Goal: Entertainment & Leisure: Consume media (video, audio)

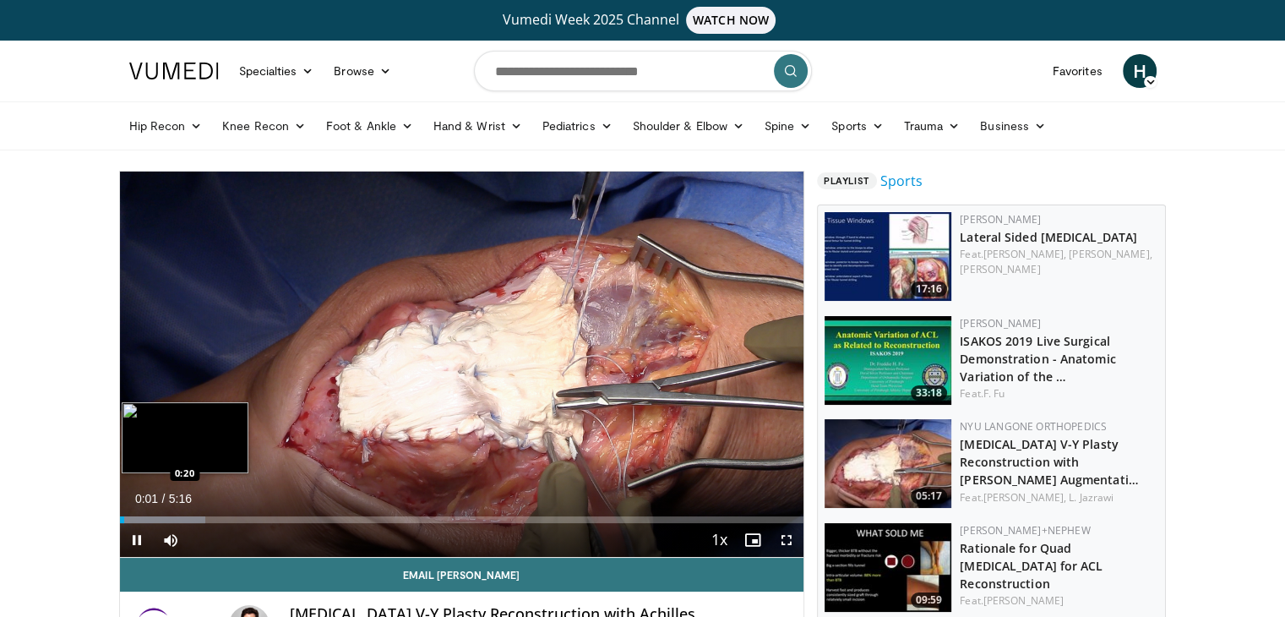
click at [163, 518] on div "Loaded : 12.51% 0:02 0:20" at bounding box center [462, 519] width 684 height 7
click at [164, 518] on div "Progress Bar" at bounding box center [165, 519] width 2 height 7
click at [200, 518] on div "Progress Bar" at bounding box center [201, 519] width 2 height 7
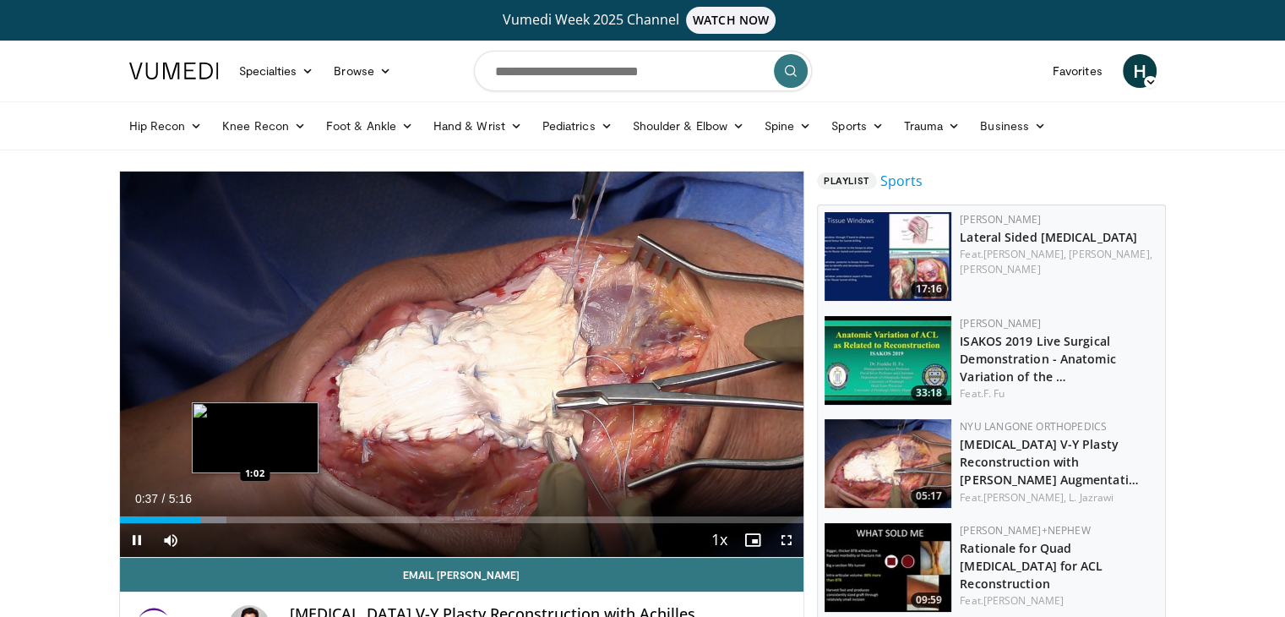
click at [254, 521] on div "Loaded : 15.64% 0:37 1:02" at bounding box center [462, 519] width 684 height 7
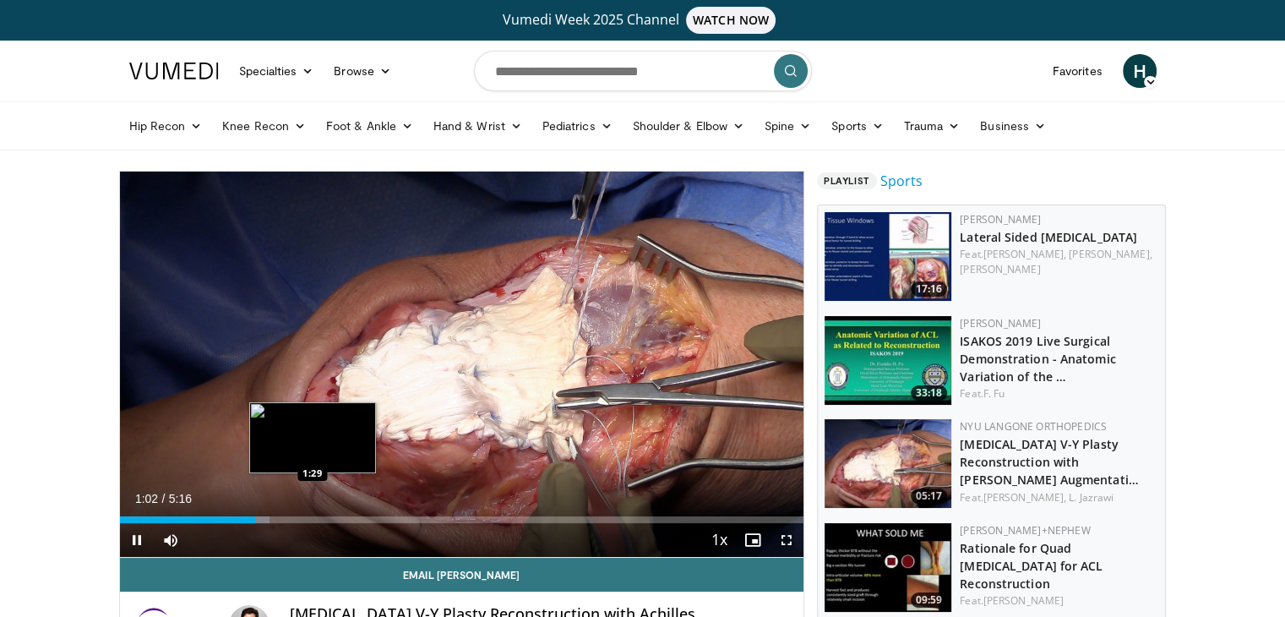
click at [315, 519] on div "Loaded : 21.91% 1:02 1:29" at bounding box center [462, 519] width 684 height 7
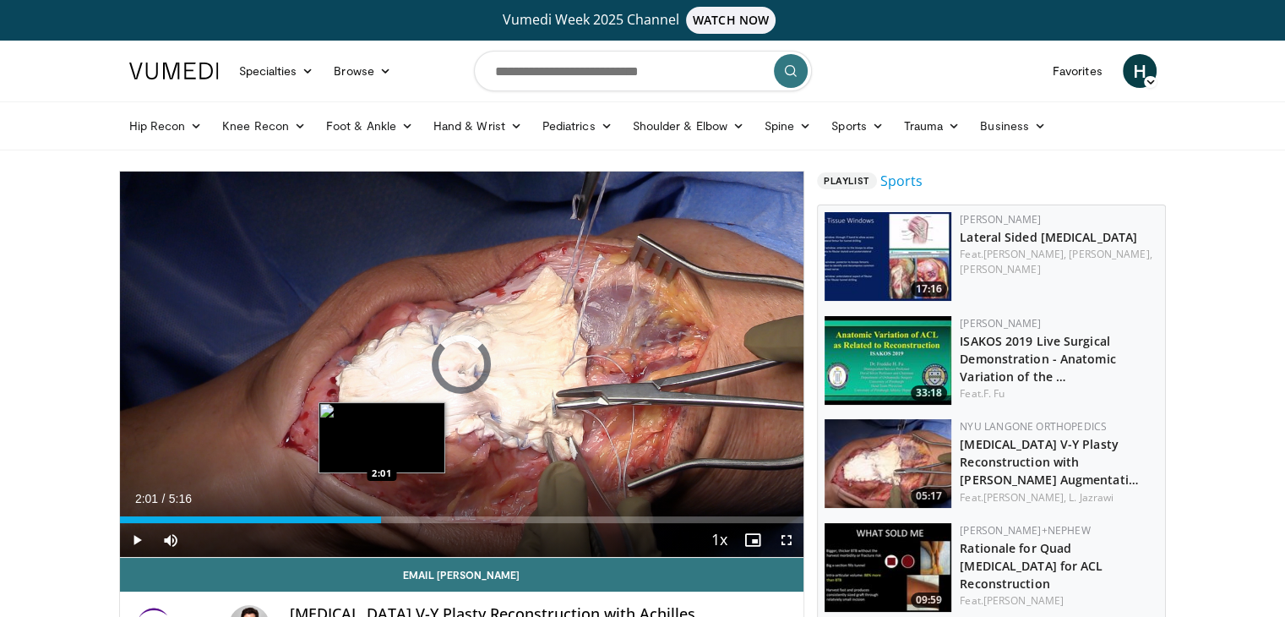
click at [381, 518] on div "Loaded : 0.00% 2:01 2:01" at bounding box center [462, 519] width 684 height 7
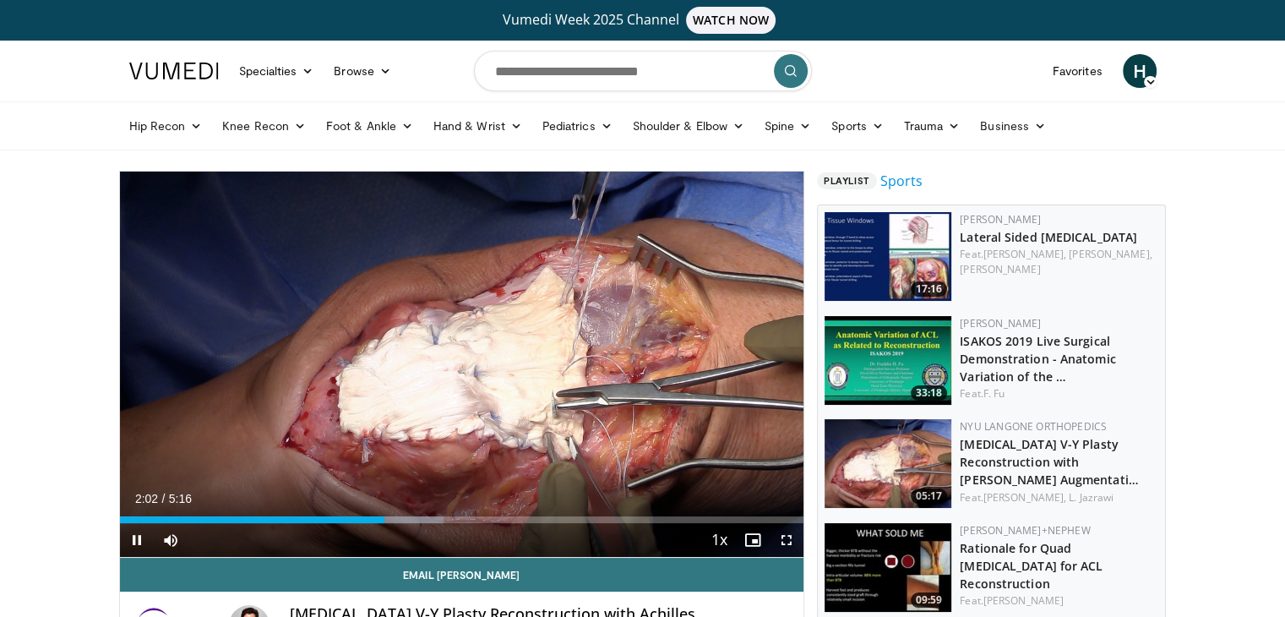
click at [355, 523] on div "Current Time 2:02 / Duration 5:16 Pause Skip Backward Skip Forward Mute Loaded …" at bounding box center [462, 540] width 684 height 34
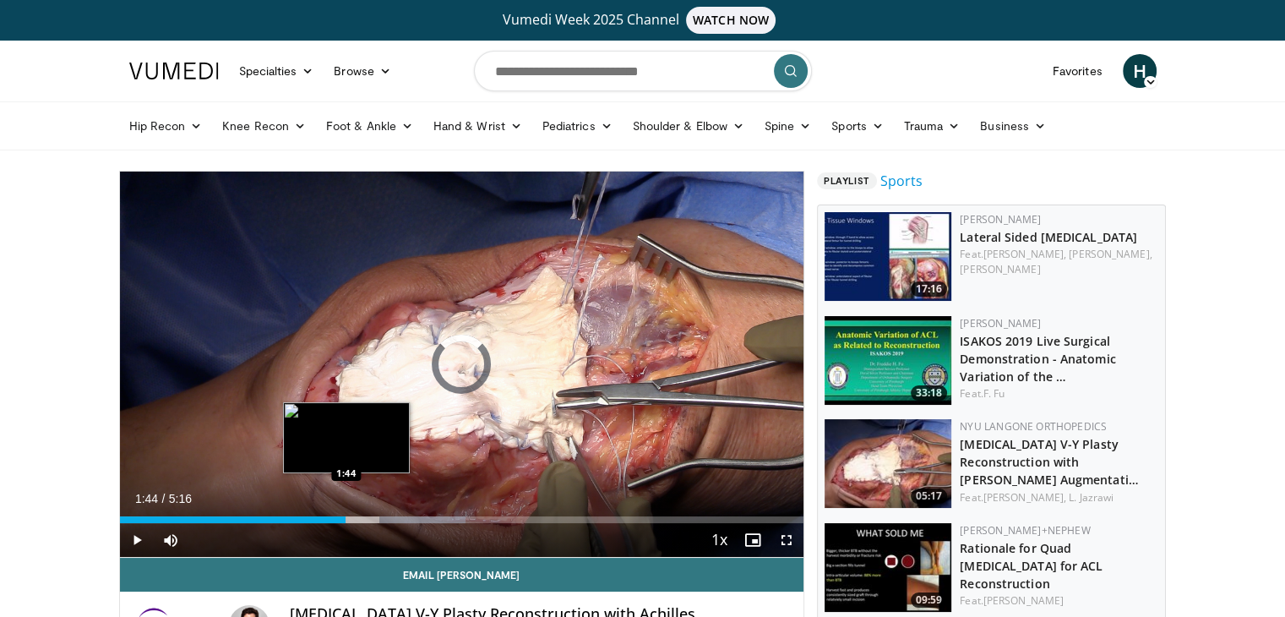
click at [345, 516] on div "1:44" at bounding box center [233, 519] width 226 height 7
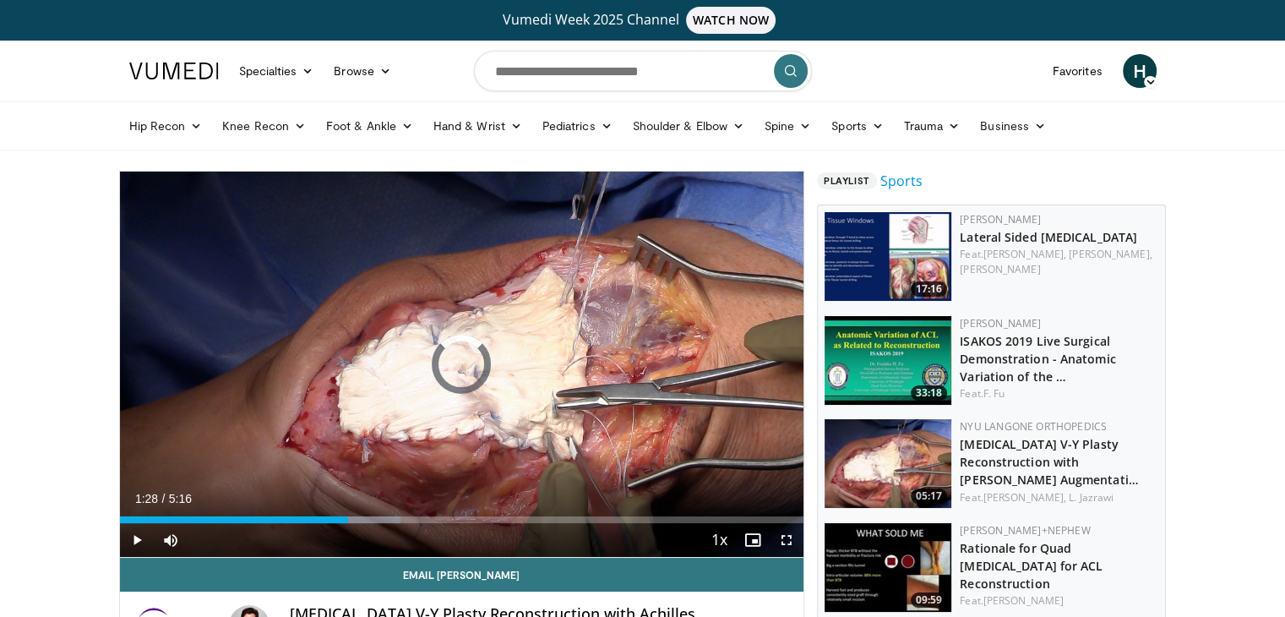
click at [311, 516] on div "1:28" at bounding box center [234, 519] width 229 height 7
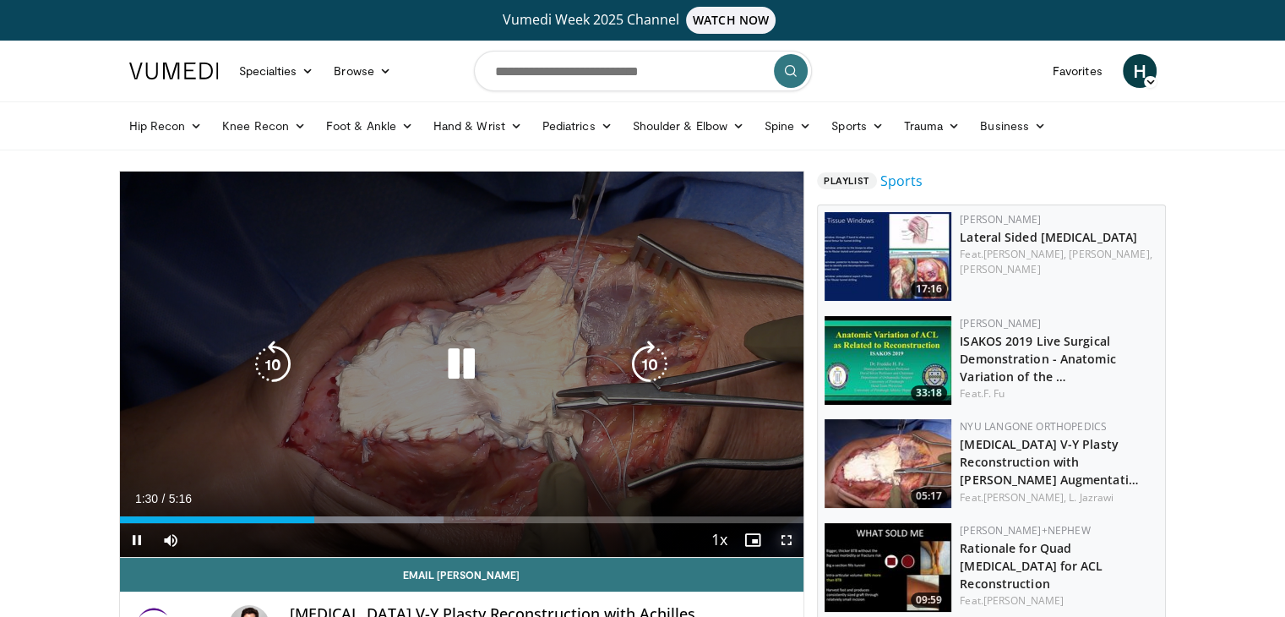
drag, startPoint x: 798, startPoint y: 537, endPoint x: 798, endPoint y: 610, distance: 73.5
click at [798, 537] on span "Video Player" at bounding box center [787, 540] width 34 height 34
click at [591, 437] on div "10 seconds Tap to unmute" at bounding box center [462, 364] width 684 height 385
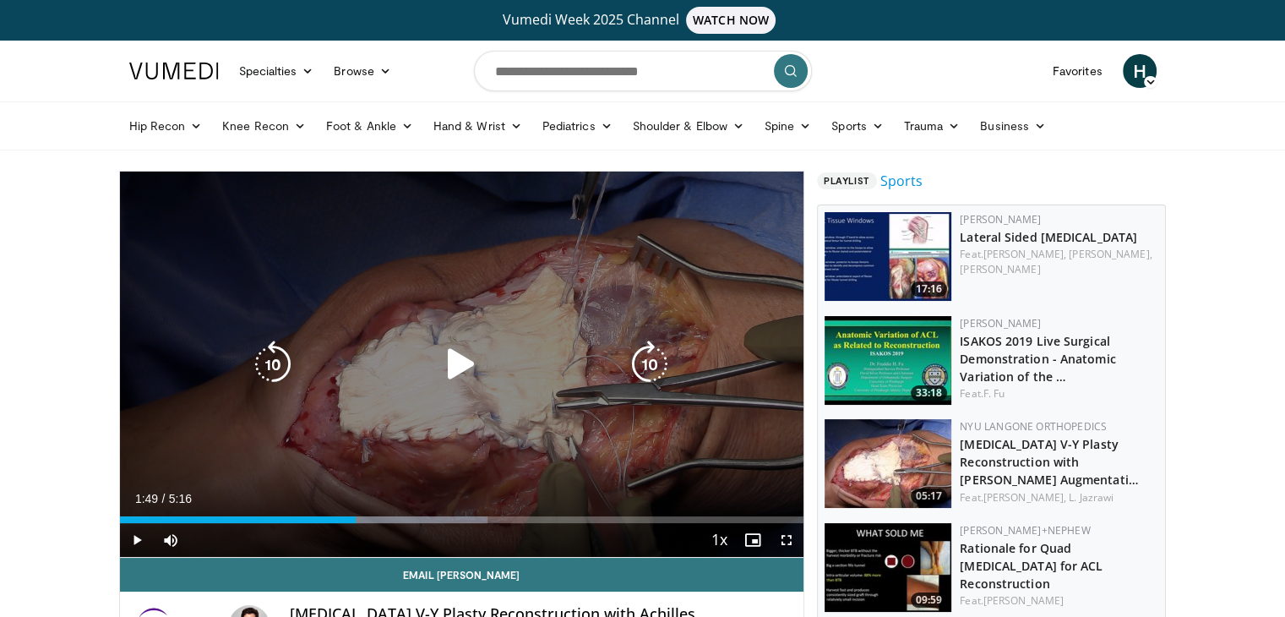
click at [450, 370] on icon "Video Player" at bounding box center [461, 364] width 47 height 47
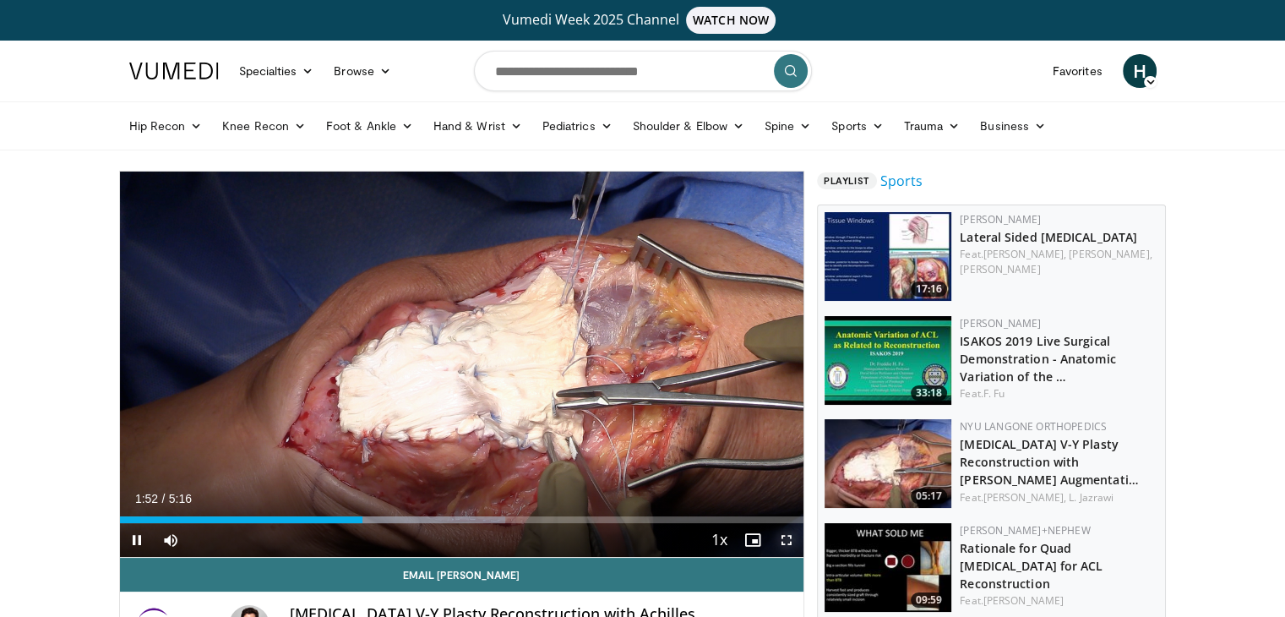
click at [798, 540] on span "Video Player" at bounding box center [787, 540] width 34 height 34
click at [777, 537] on span "Video Player" at bounding box center [787, 540] width 34 height 34
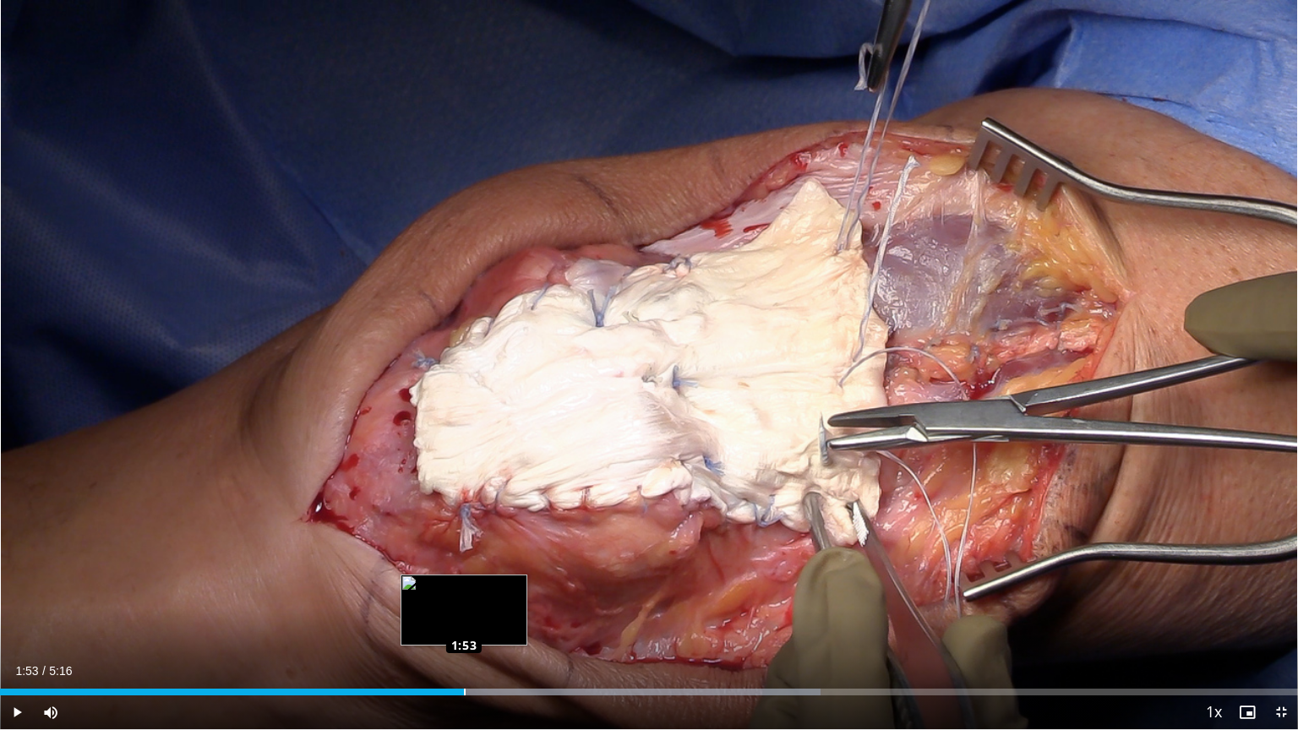
click at [463, 616] on div "Loaded : 63.23% 1:53 1:53" at bounding box center [649, 687] width 1298 height 16
